Goal: Task Accomplishment & Management: Manage account settings

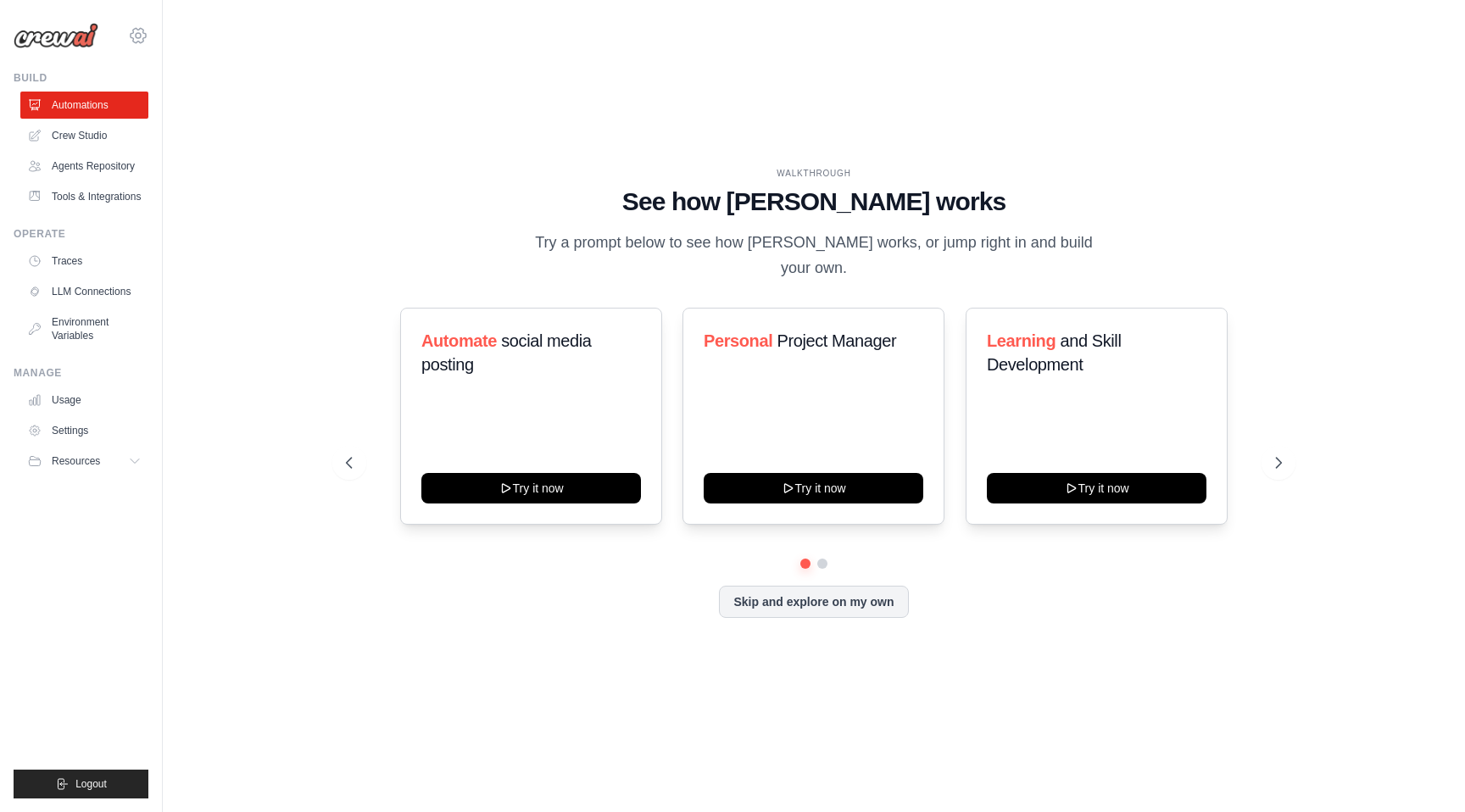
click at [138, 38] on icon at bounding box center [138, 36] width 5 height 5
click at [80, 403] on link "Usage" at bounding box center [86, 400] width 128 height 27
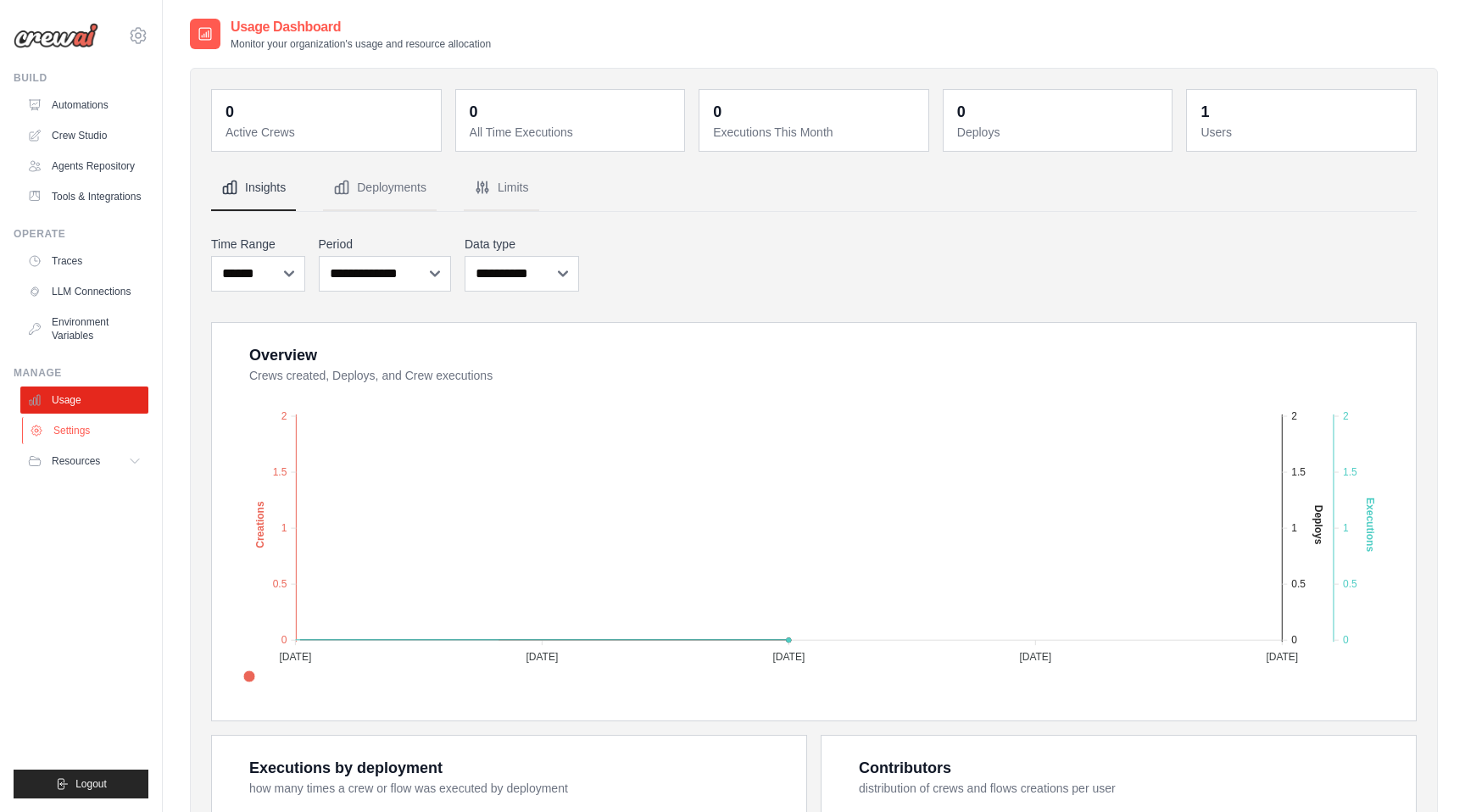
click at [75, 439] on link "Settings" at bounding box center [86, 431] width 128 height 27
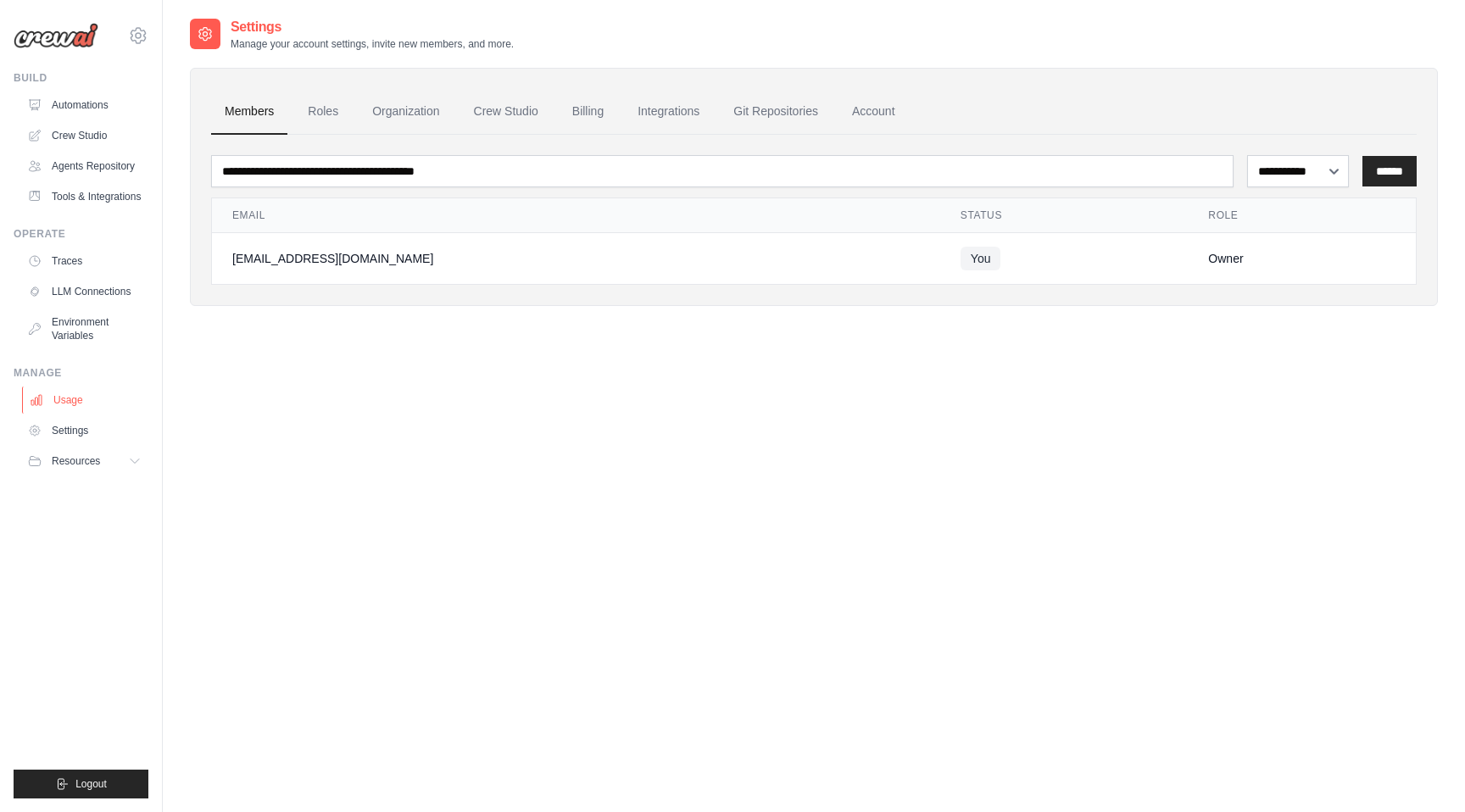
click at [80, 400] on link "Usage" at bounding box center [86, 400] width 128 height 27
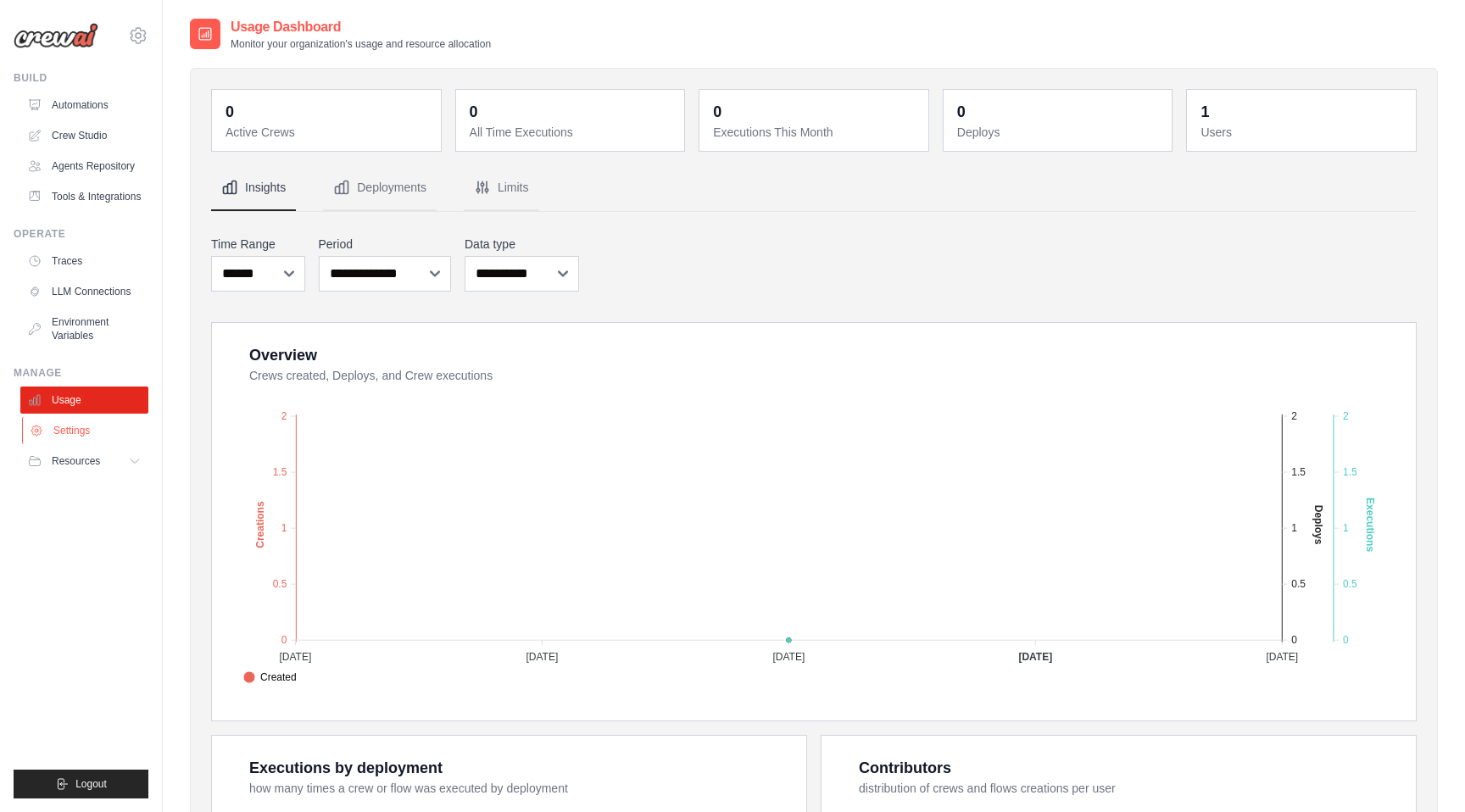
click at [75, 429] on link "Settings" at bounding box center [86, 431] width 128 height 27
